Goal: Book appointment/travel/reservation

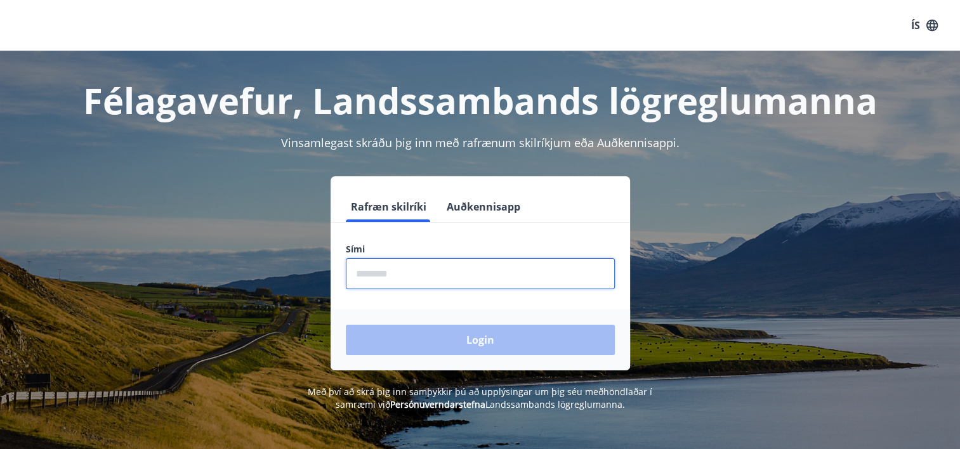
click at [519, 277] on input "phone" at bounding box center [480, 273] width 269 height 31
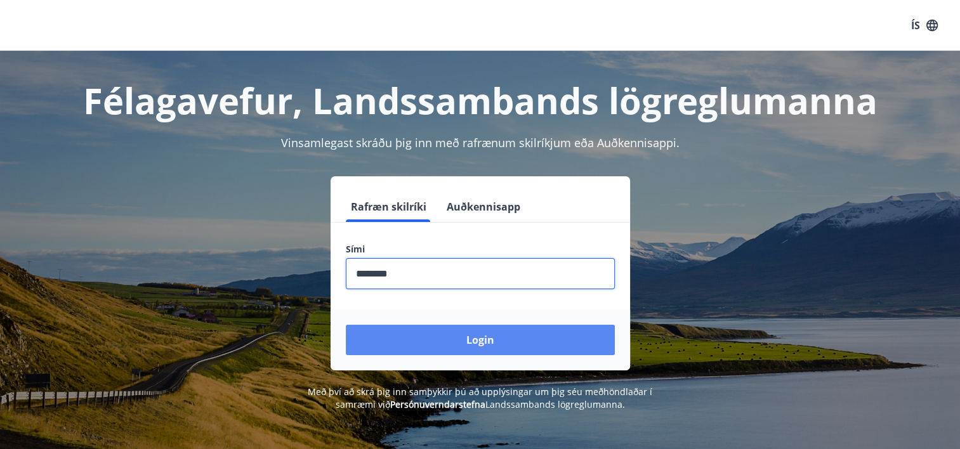
type input "********"
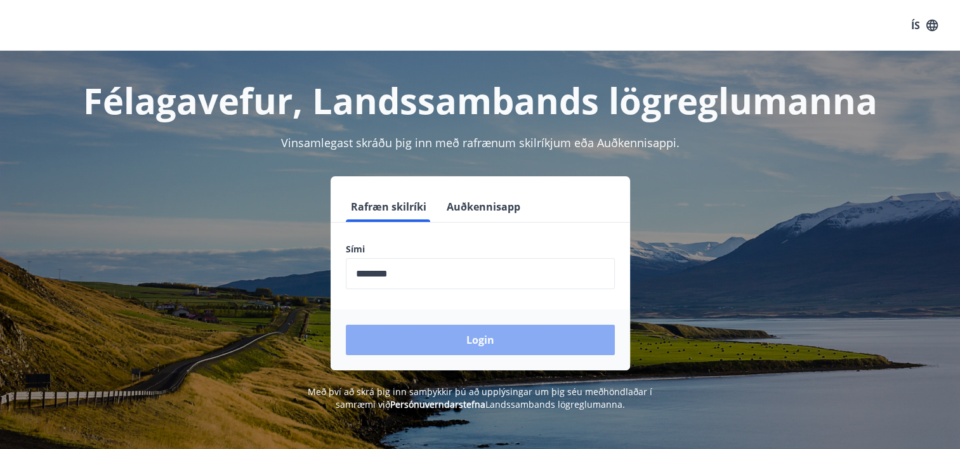
click at [509, 340] on button "Login" at bounding box center [480, 340] width 269 height 30
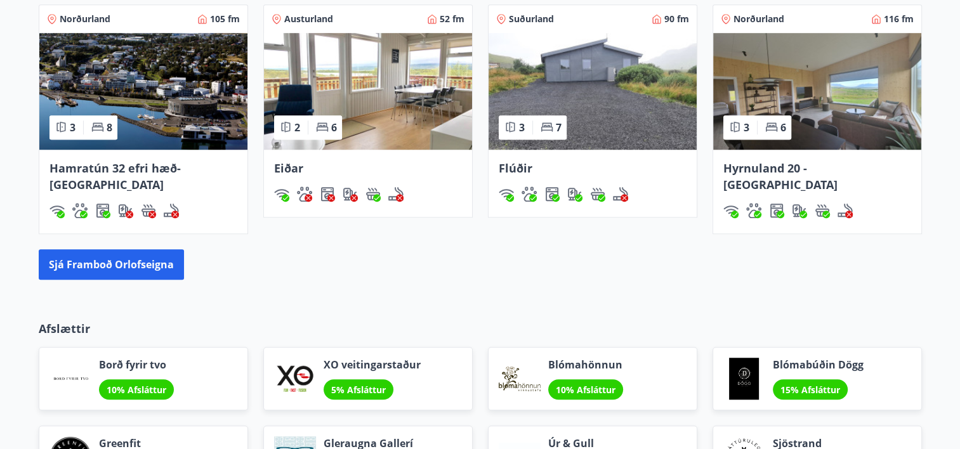
scroll to position [933, 0]
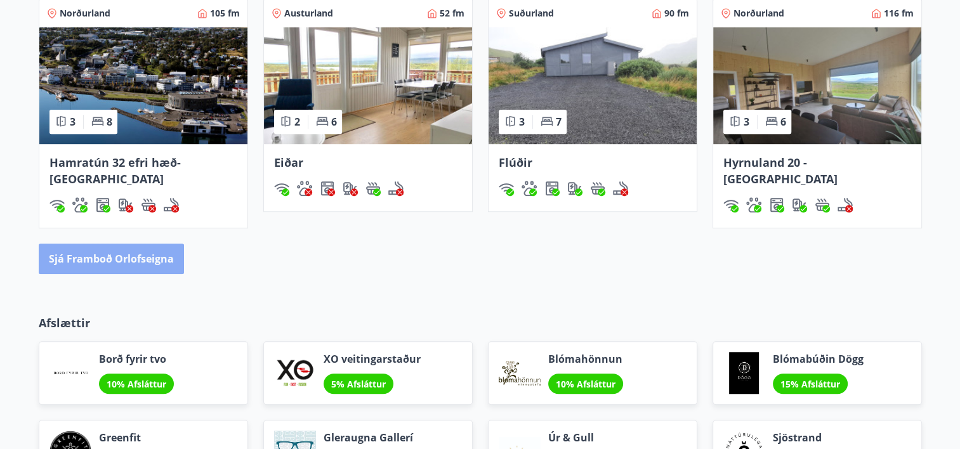
click at [143, 244] on button "Sjá framboð orlofseigna" at bounding box center [111, 259] width 145 height 30
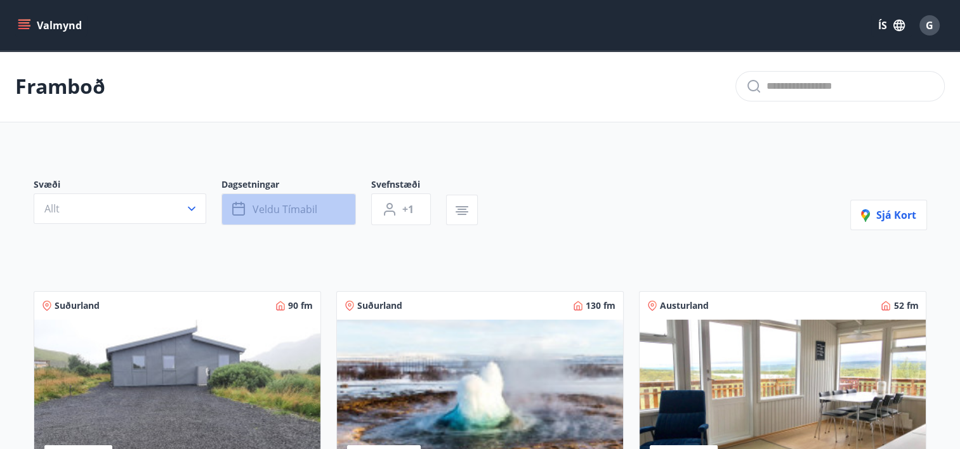
click at [274, 208] on span "Veldu tímabil" at bounding box center [285, 209] width 65 height 14
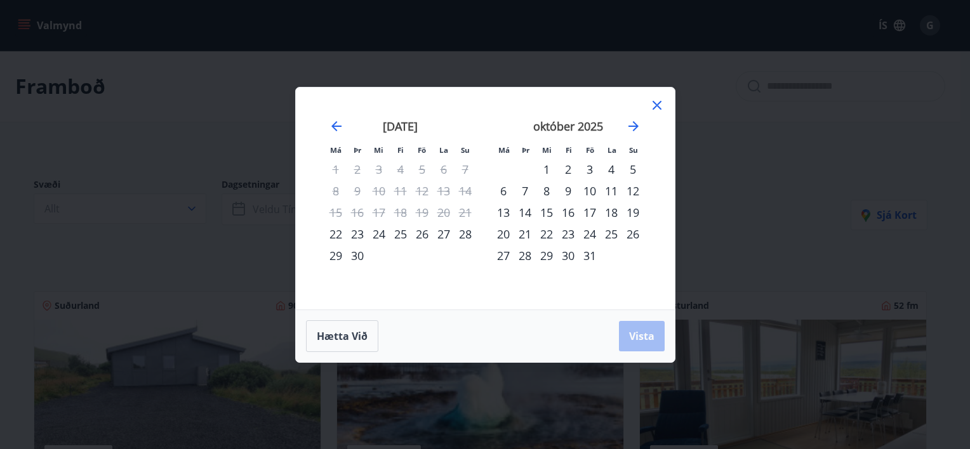
click at [659, 102] on icon at bounding box center [656, 105] width 9 height 9
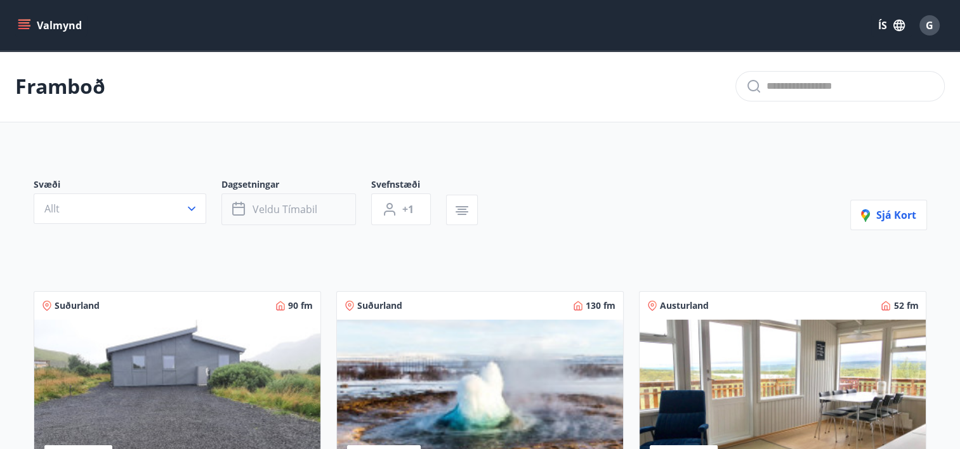
click at [304, 195] on button "Veldu tímabil" at bounding box center [288, 210] width 135 height 32
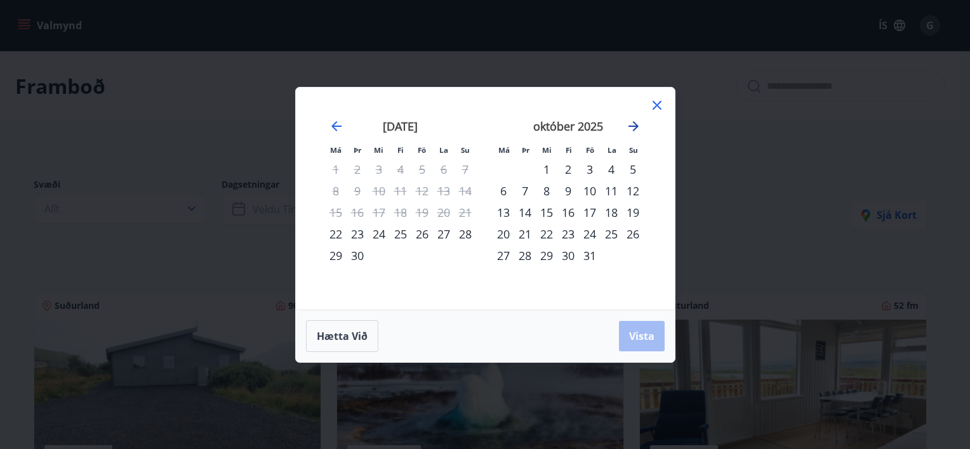
click at [628, 131] on icon "Move forward to switch to the next month." at bounding box center [633, 126] width 15 height 15
click at [590, 212] on div "14" at bounding box center [590, 213] width 22 height 22
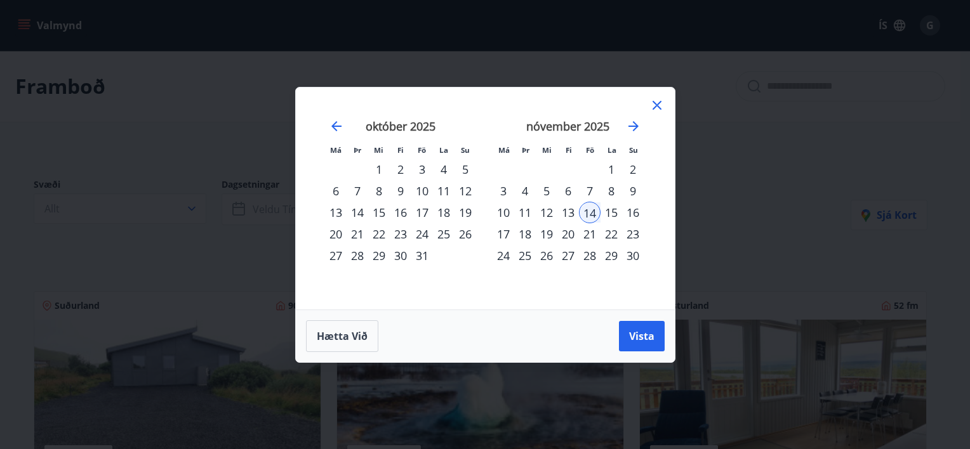
click at [630, 210] on div "16" at bounding box center [633, 213] width 22 height 22
click at [630, 336] on span "Vista" at bounding box center [641, 336] width 25 height 14
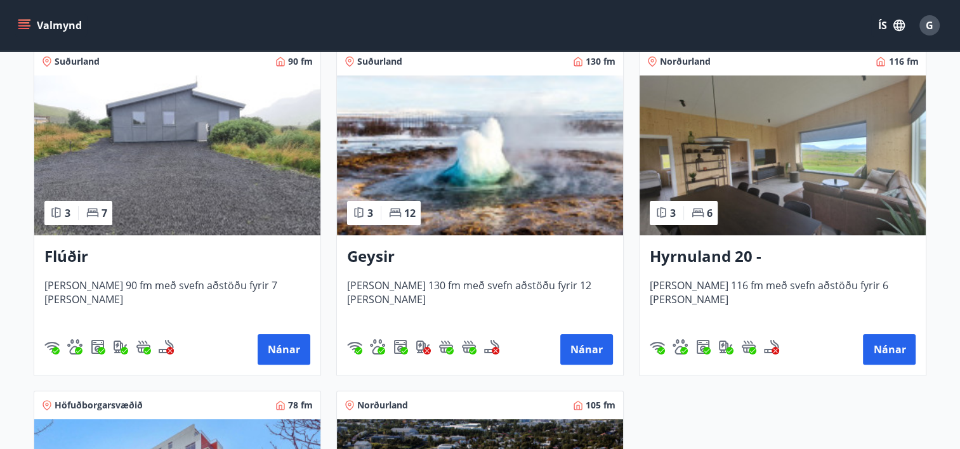
scroll to position [243, 0]
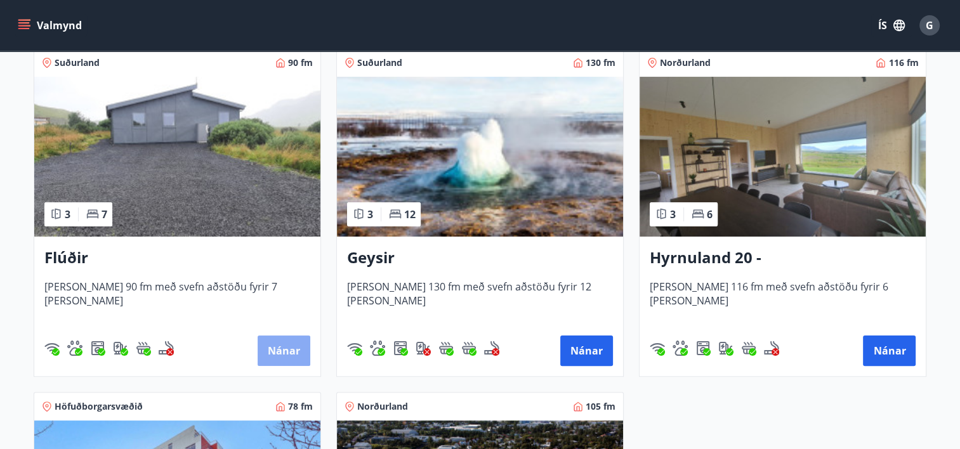
click at [279, 350] on button "Nánar" at bounding box center [284, 351] width 53 height 30
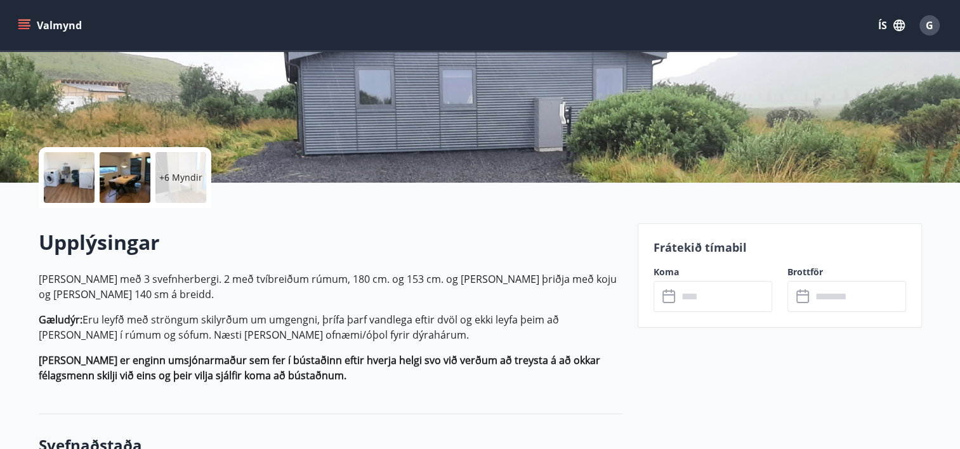
scroll to position [157, 0]
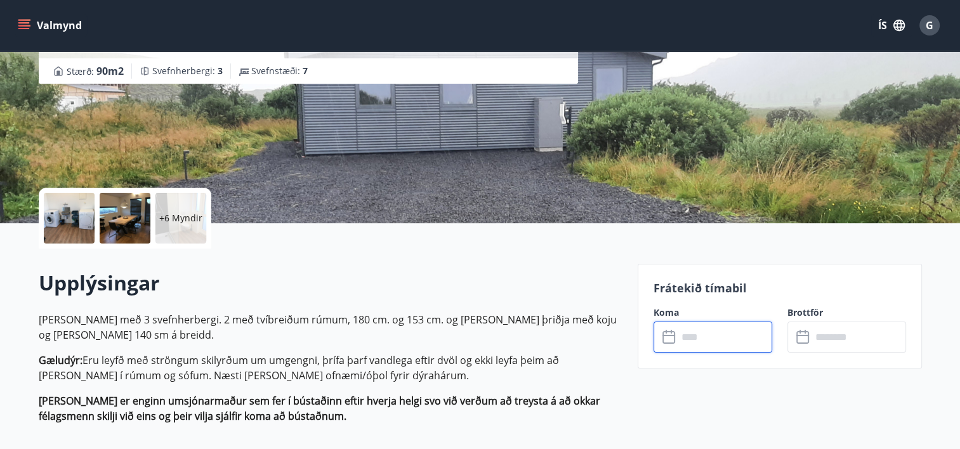
click at [703, 349] on input "text" at bounding box center [725, 337] width 95 height 31
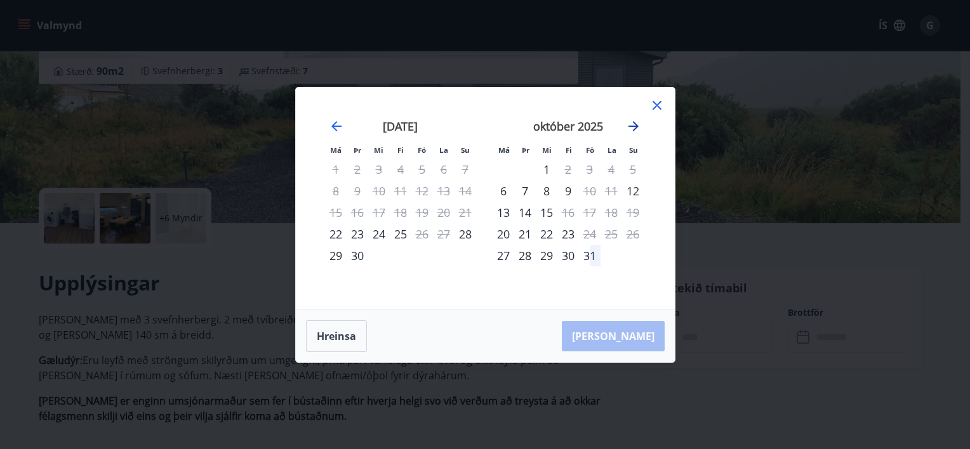
click at [634, 126] on icon "Move forward to switch to the next month." at bounding box center [633, 126] width 10 height 10
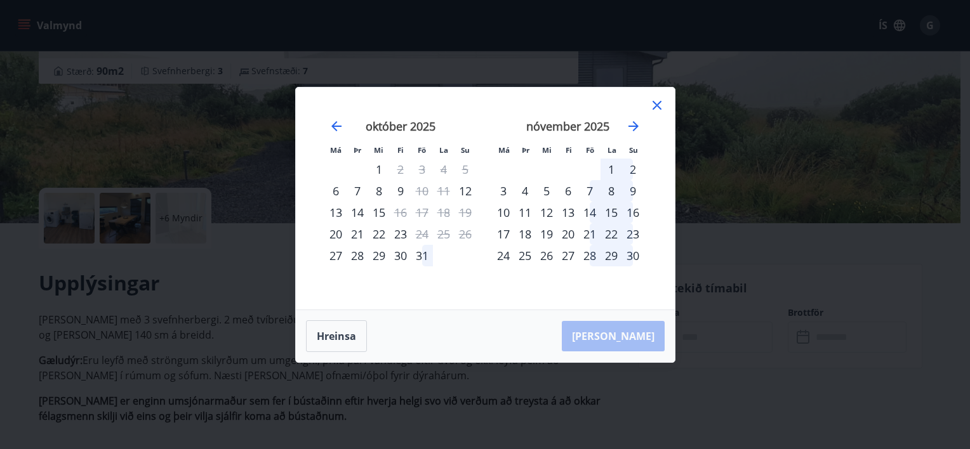
click at [651, 110] on icon at bounding box center [656, 105] width 15 height 15
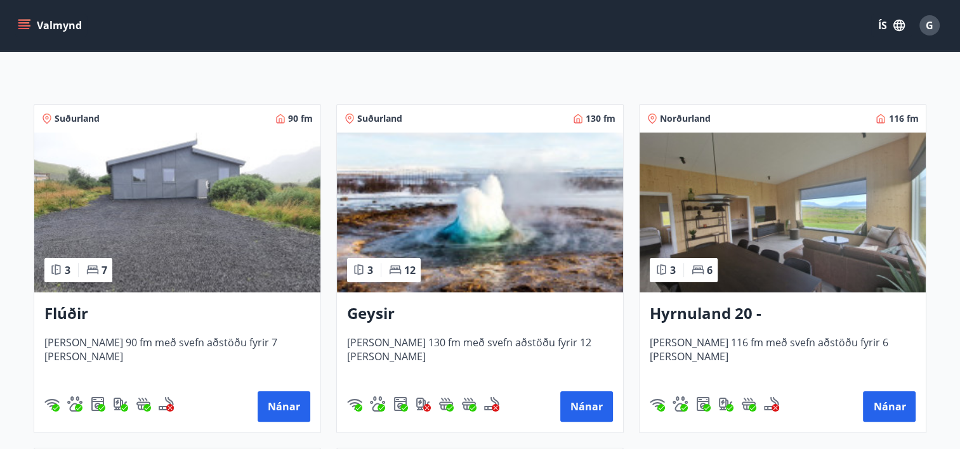
scroll to position [185, 0]
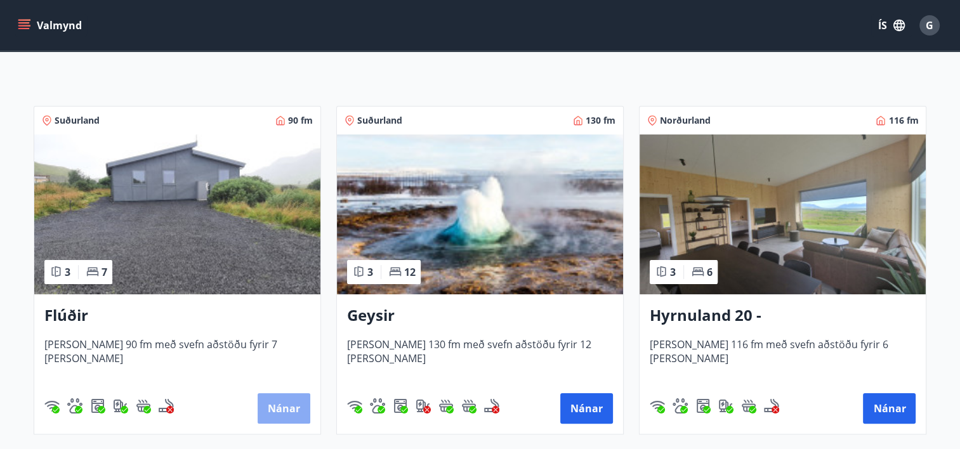
click at [284, 410] on button "Nánar" at bounding box center [284, 408] width 53 height 30
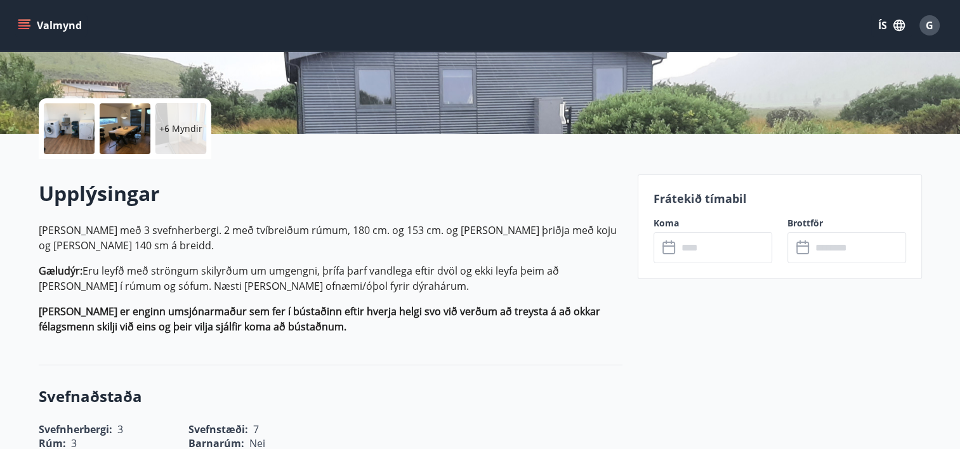
scroll to position [231, 0]
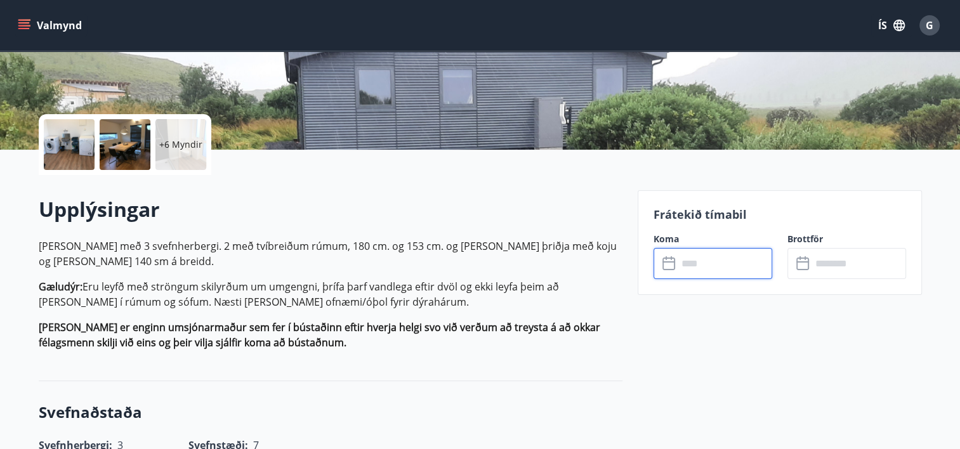
click at [696, 263] on input "text" at bounding box center [725, 263] width 95 height 31
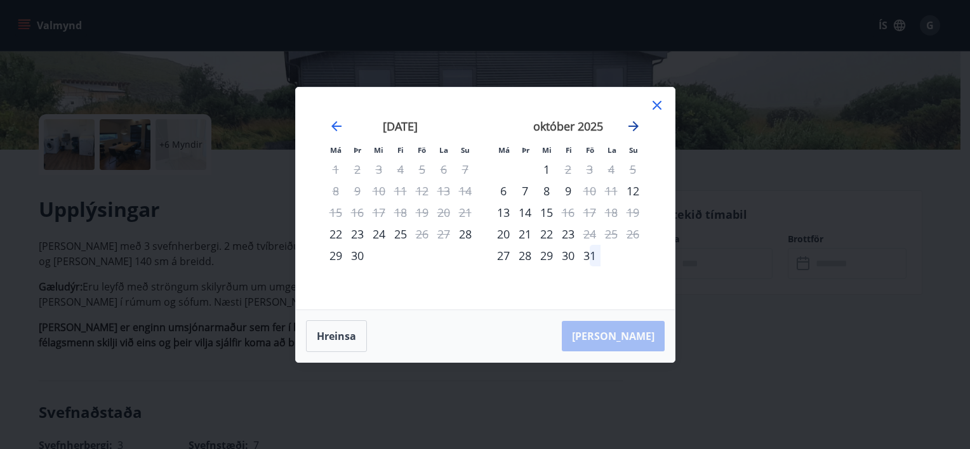
click at [635, 125] on icon "Move forward to switch to the next month." at bounding box center [633, 126] width 15 height 15
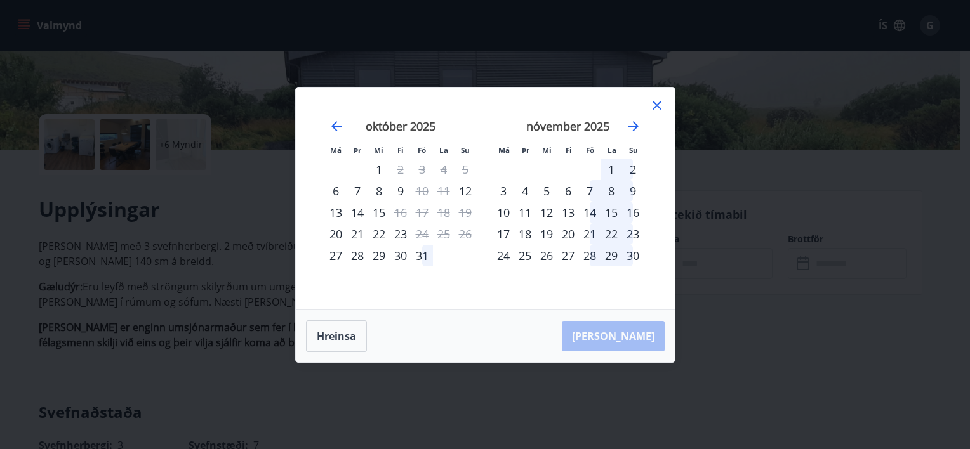
click at [587, 214] on div "14" at bounding box center [590, 213] width 22 height 22
click at [630, 214] on div "16" at bounding box center [633, 213] width 22 height 22
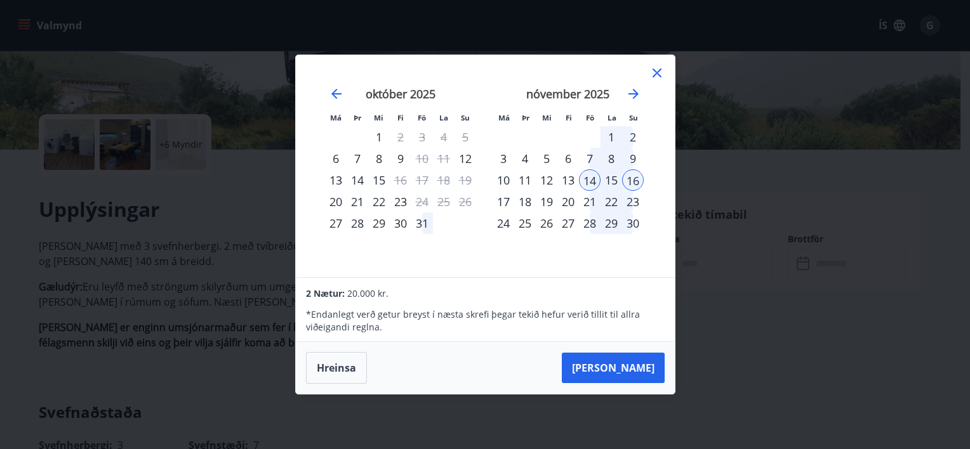
click at [630, 302] on div "* Endanlegt verð getur breyst í næsta skrefi þegar tekið hefur [PERSON_NAME] ti…" at bounding box center [485, 317] width 358 height 33
click at [656, 73] on icon at bounding box center [657, 73] width 2 height 2
